Goal: Task Accomplishment & Management: Use online tool/utility

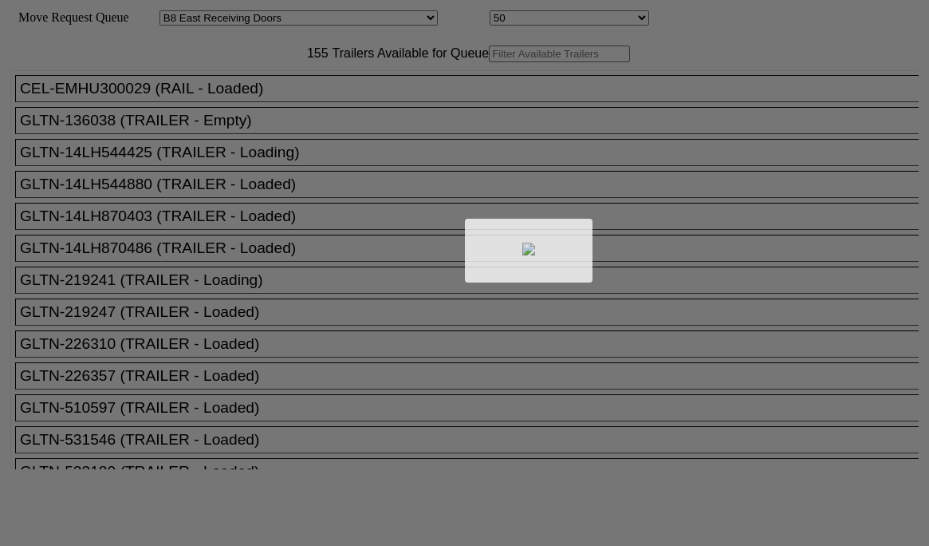
select select "536"
select select "8218"
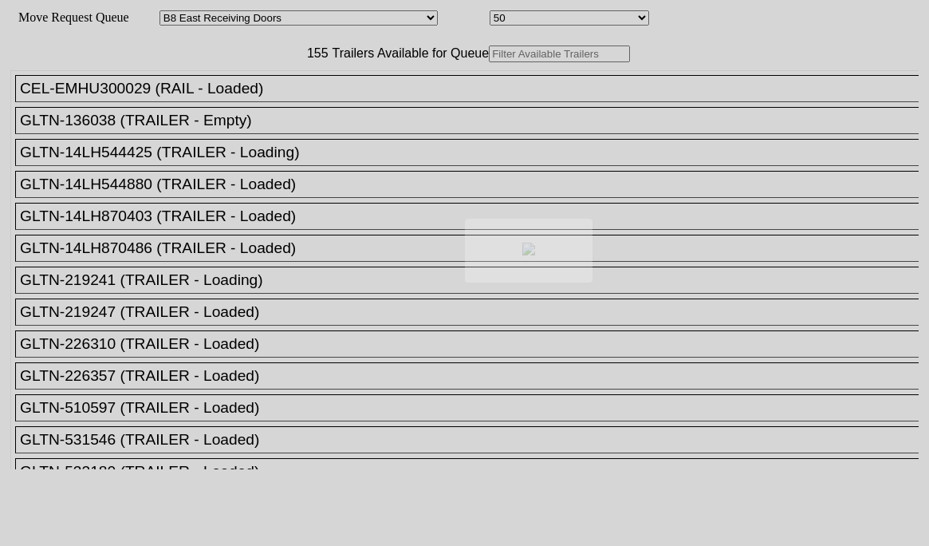
drag, startPoint x: 0, startPoint y: 0, endPoint x: 272, endPoint y: 91, distance: 286.9
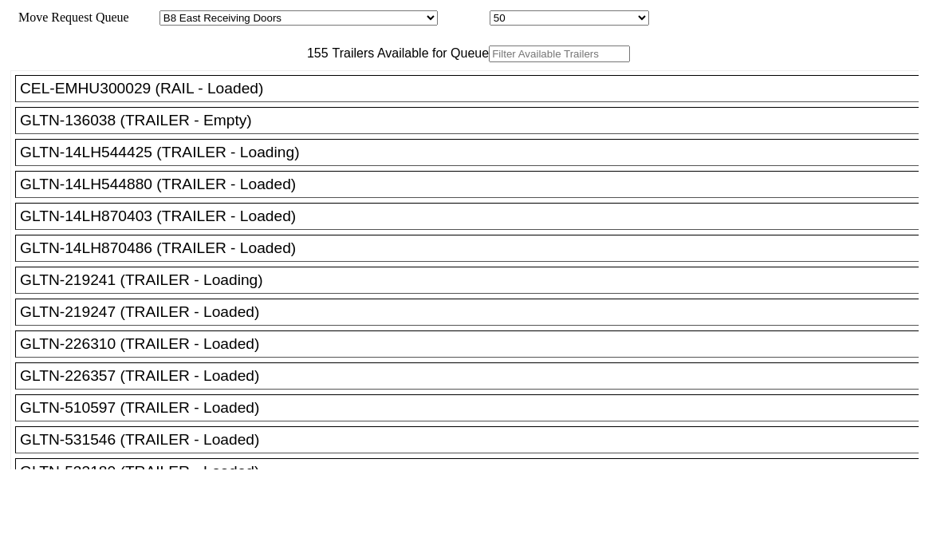
click at [489, 62] on input "text" at bounding box center [559, 53] width 141 height 17
paste input "STTU432105"
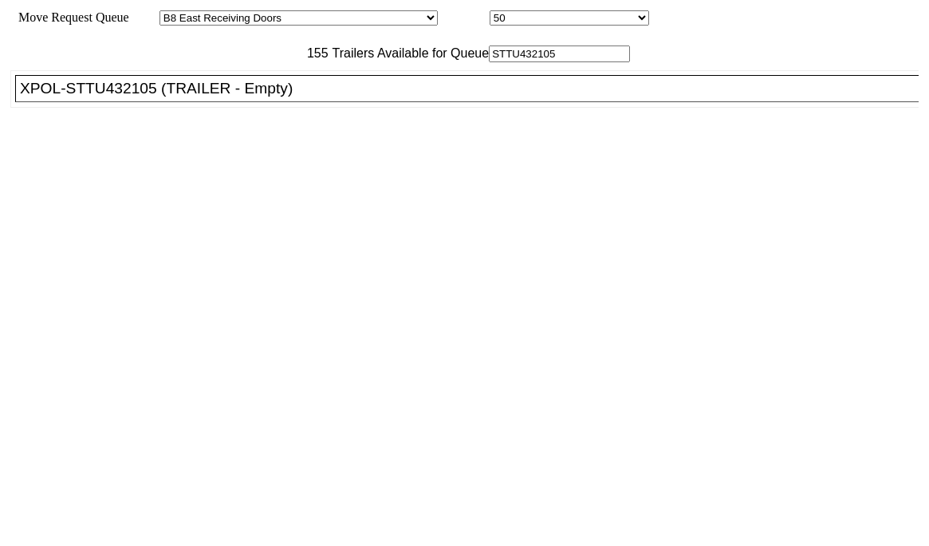
type input "STTU432105"
click at [267, 102] on li "XPOL-STTU432105 (TRAILER - Empty)" at bounding box center [474, 88] width 918 height 27
